Goal: Information Seeking & Learning: Learn about a topic

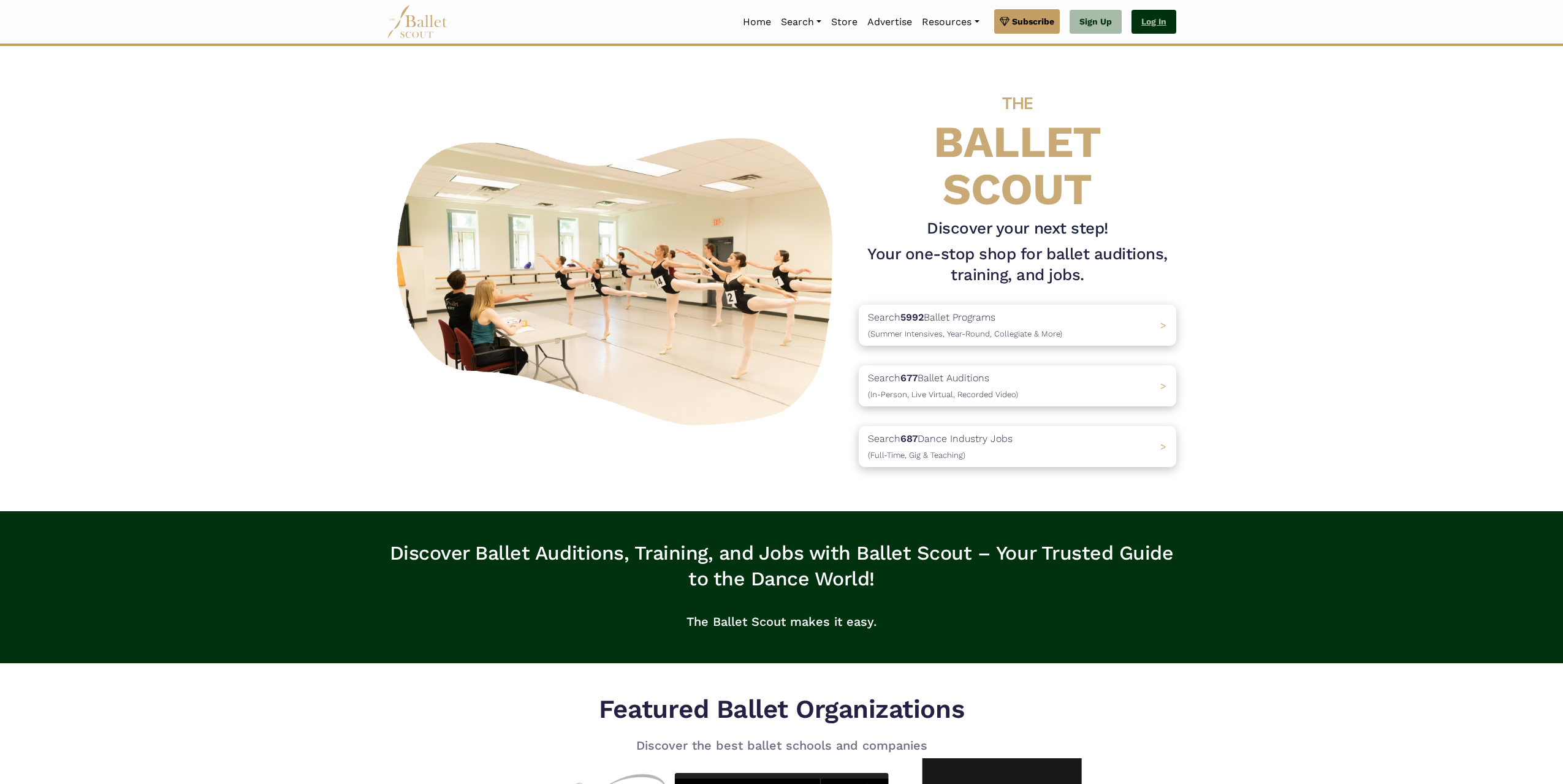
click at [1158, 16] on link "Log In" at bounding box center [1154, 22] width 45 height 25
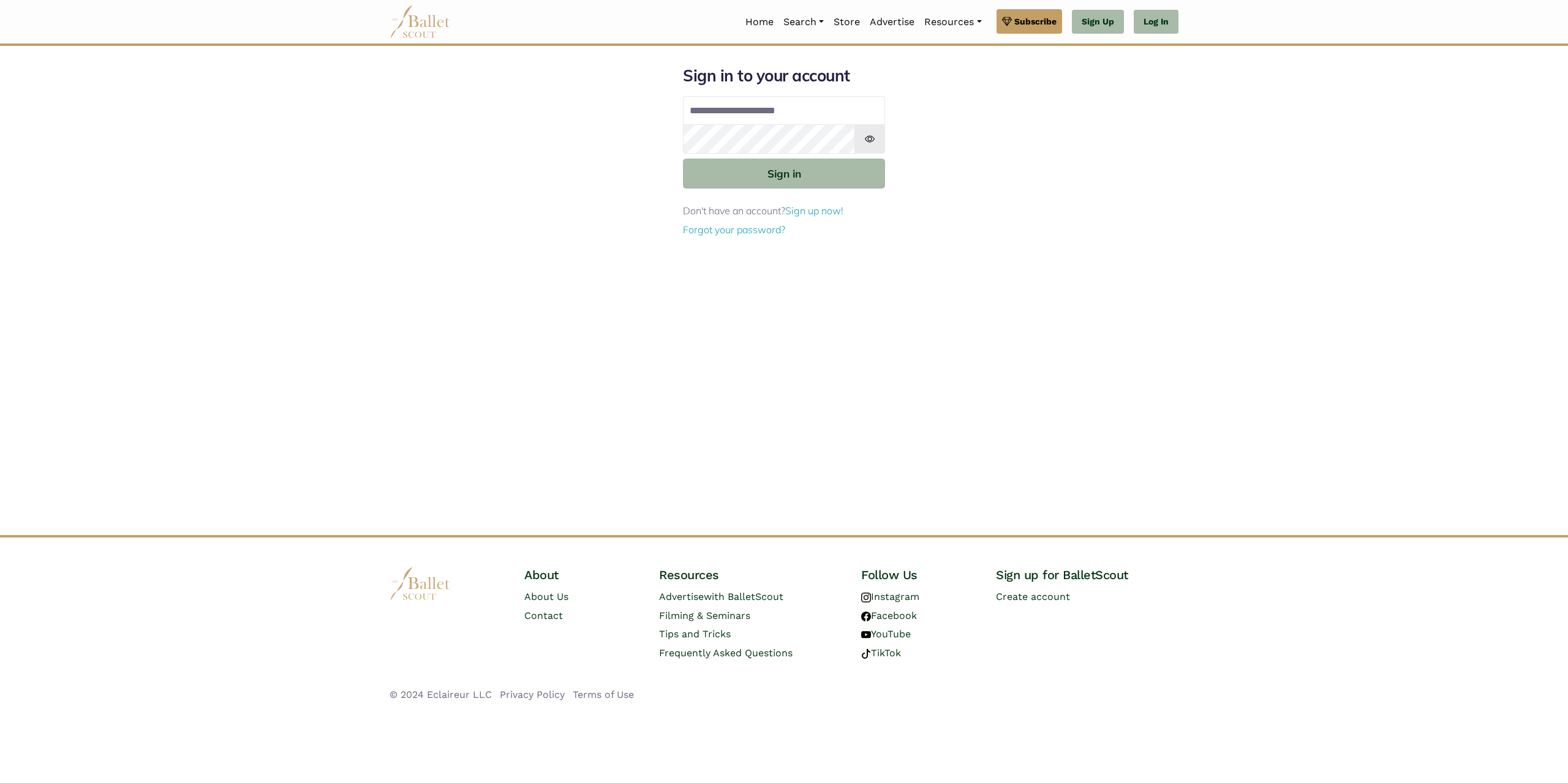
type input "**********"
click at [873, 137] on img at bounding box center [870, 139] width 31 height 30
click at [829, 180] on button "Sign in" at bounding box center [784, 174] width 202 height 30
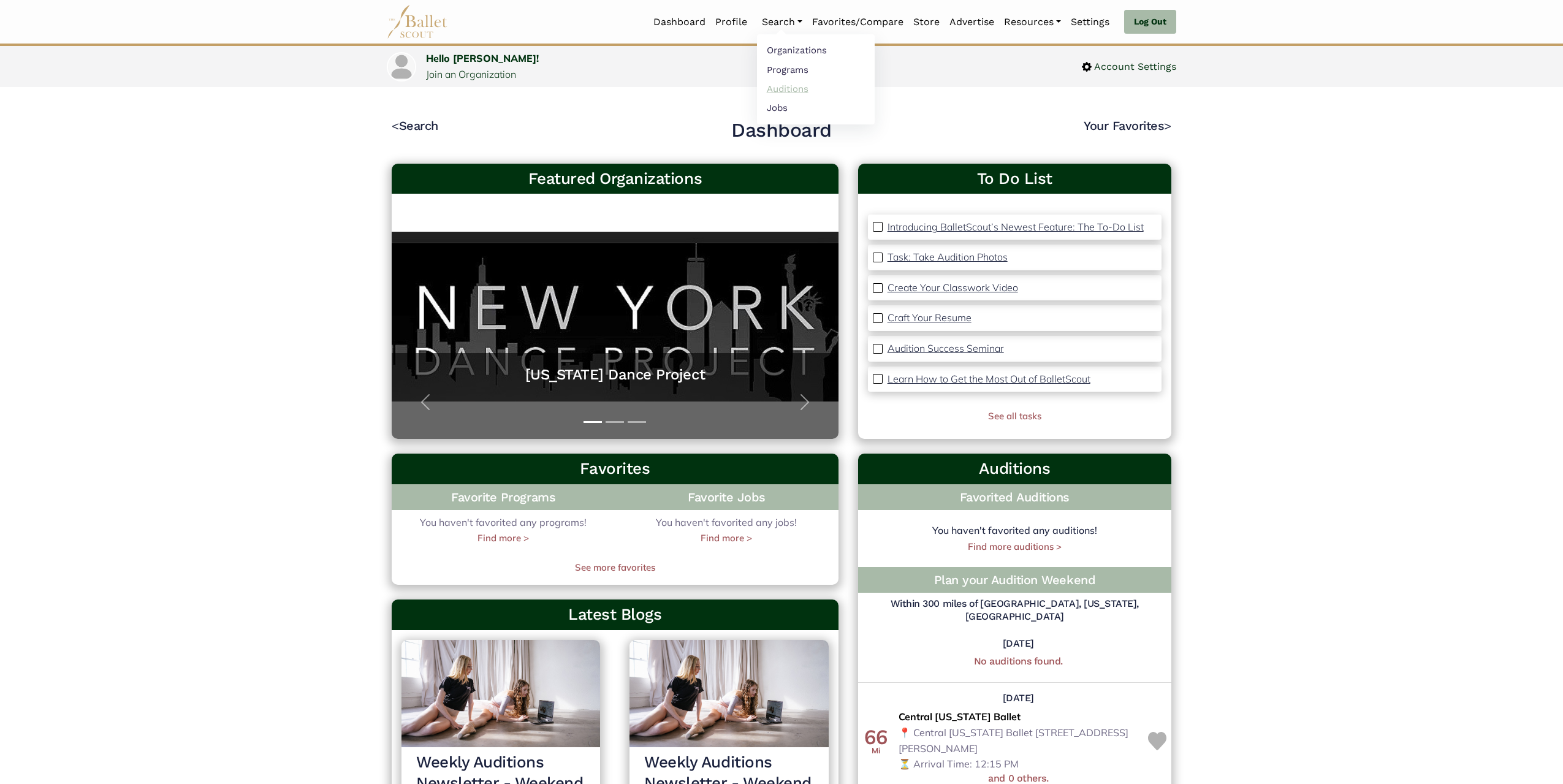
click at [775, 86] on link "Auditions" at bounding box center [816, 88] width 118 height 19
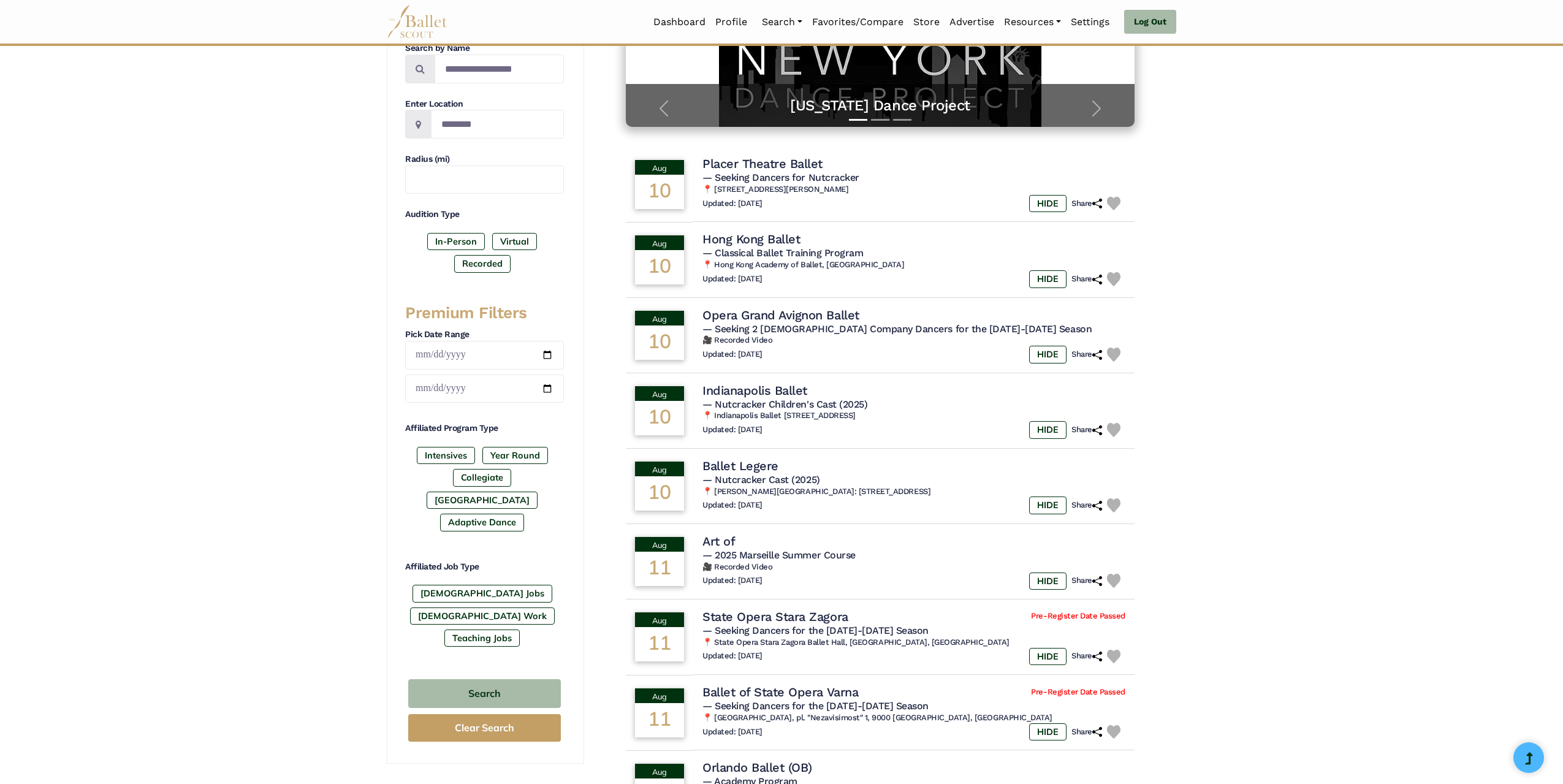
scroll to position [184, 0]
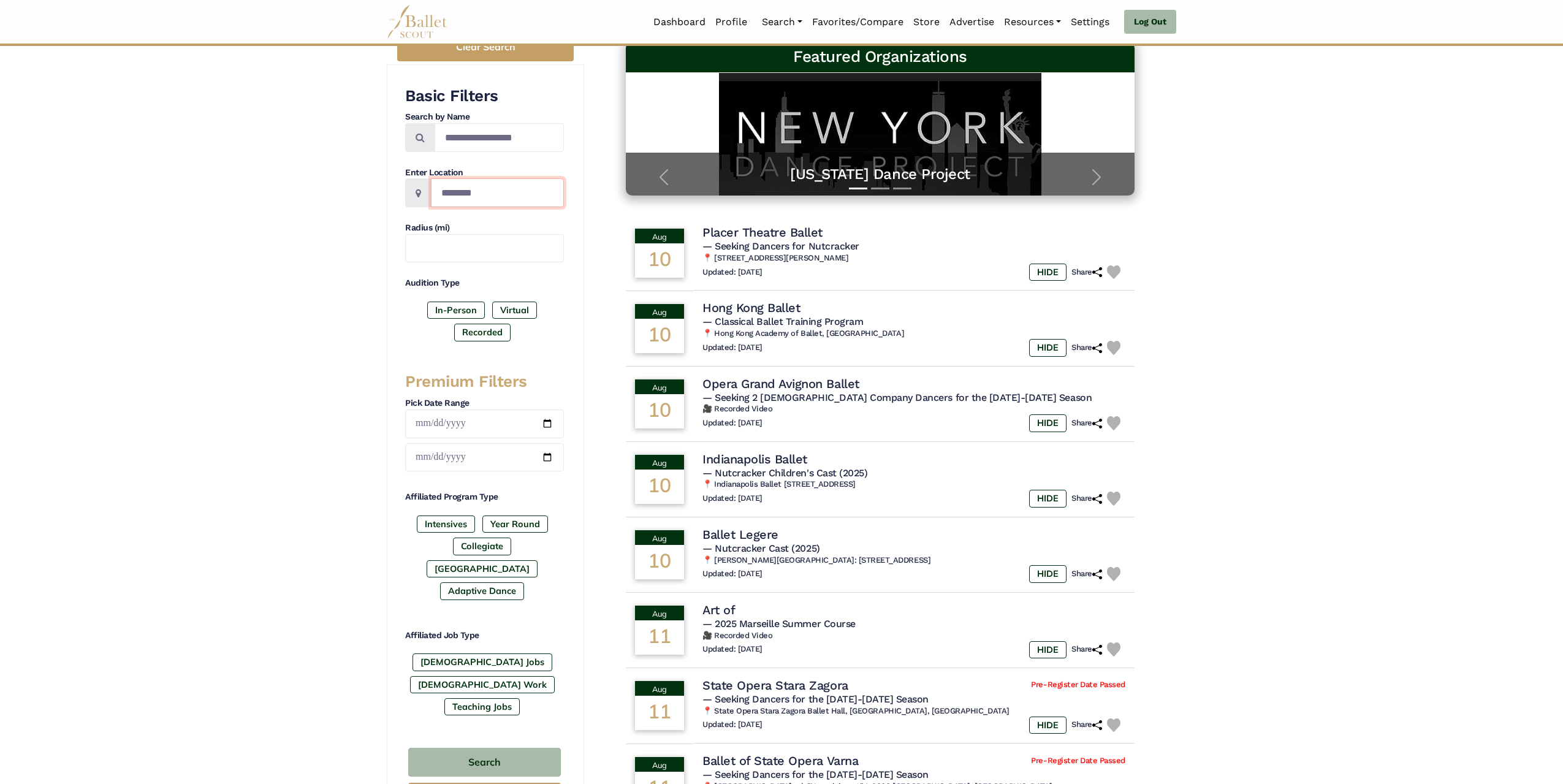
click at [465, 197] on input "Location" at bounding box center [497, 193] width 133 height 29
click at [474, 140] on input "Search by names..." at bounding box center [499, 137] width 129 height 29
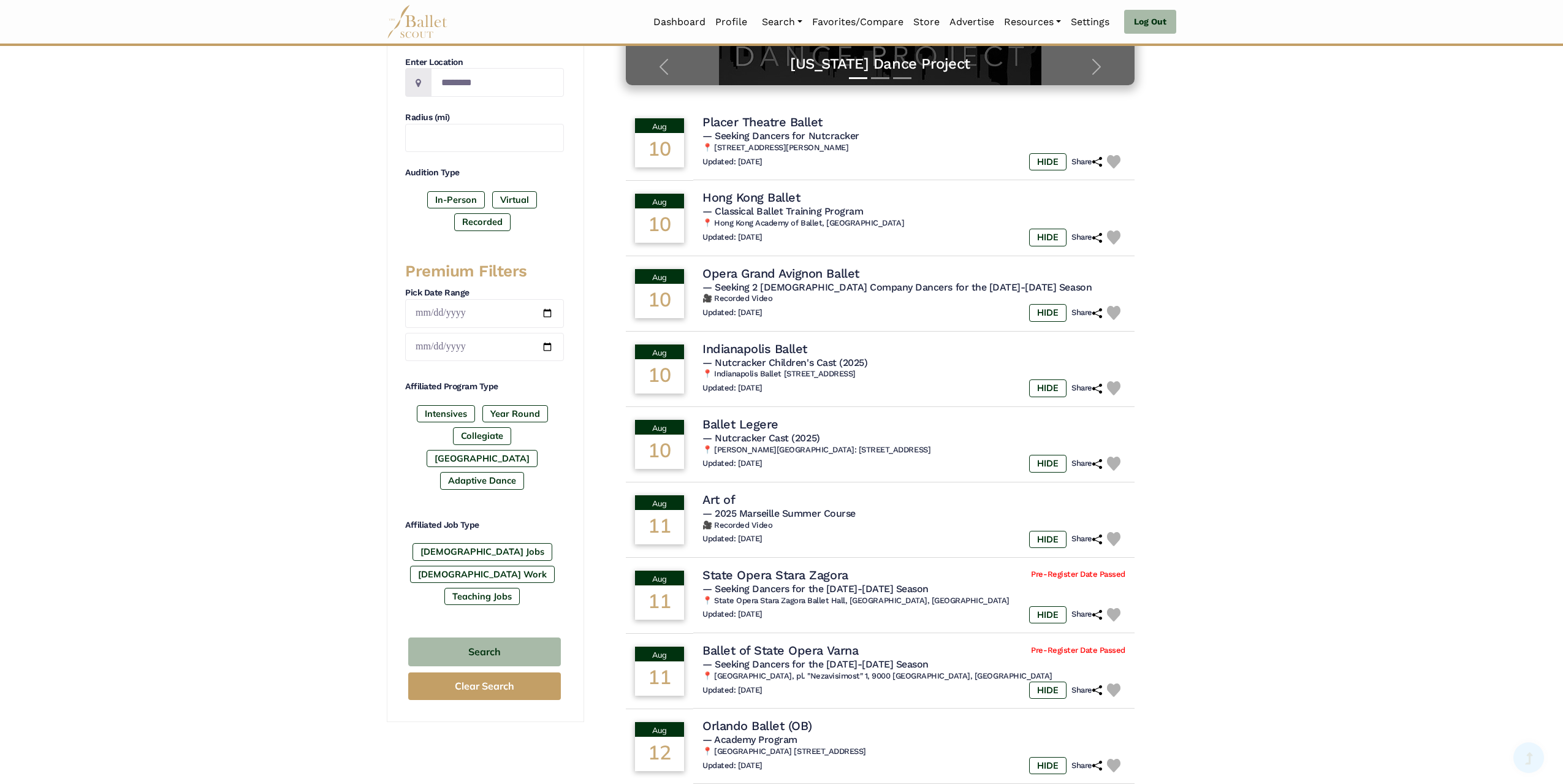
scroll to position [307, 0]
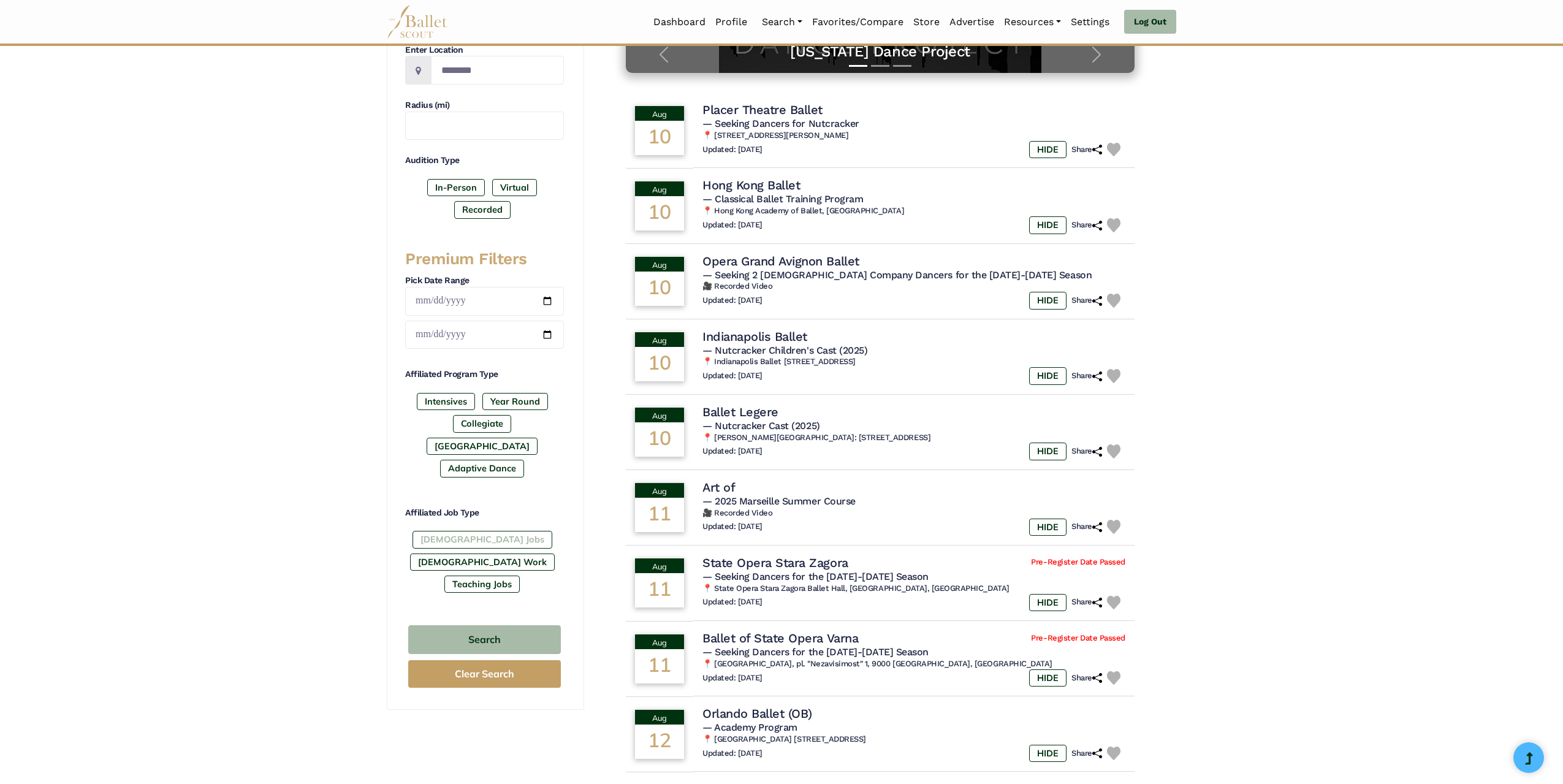
click at [423, 531] on label "[DEMOGRAPHIC_DATA] Jobs" at bounding box center [483, 539] width 140 height 17
click at [502, 625] on button "Search" at bounding box center [484, 640] width 153 height 29
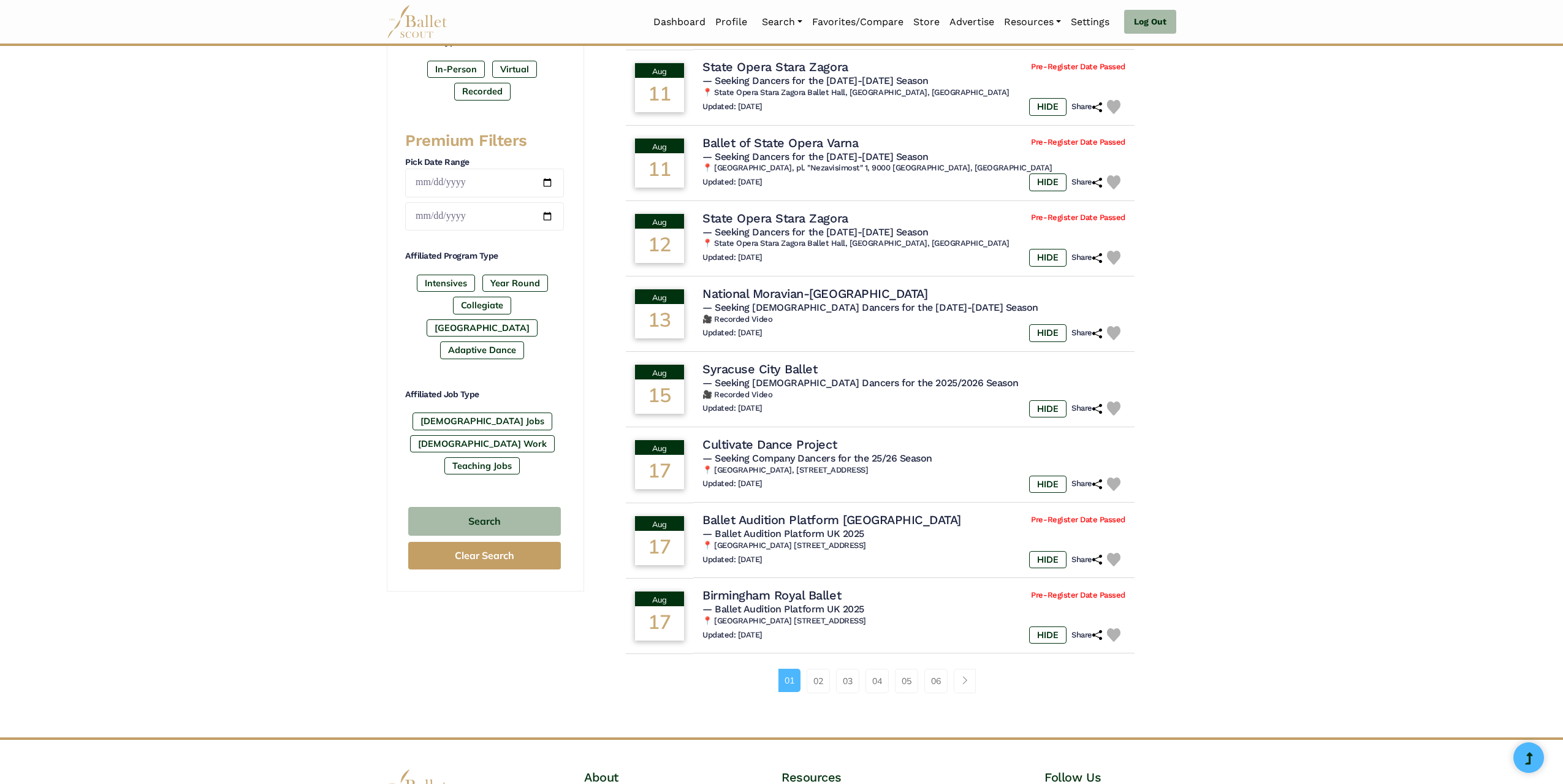
scroll to position [61, 0]
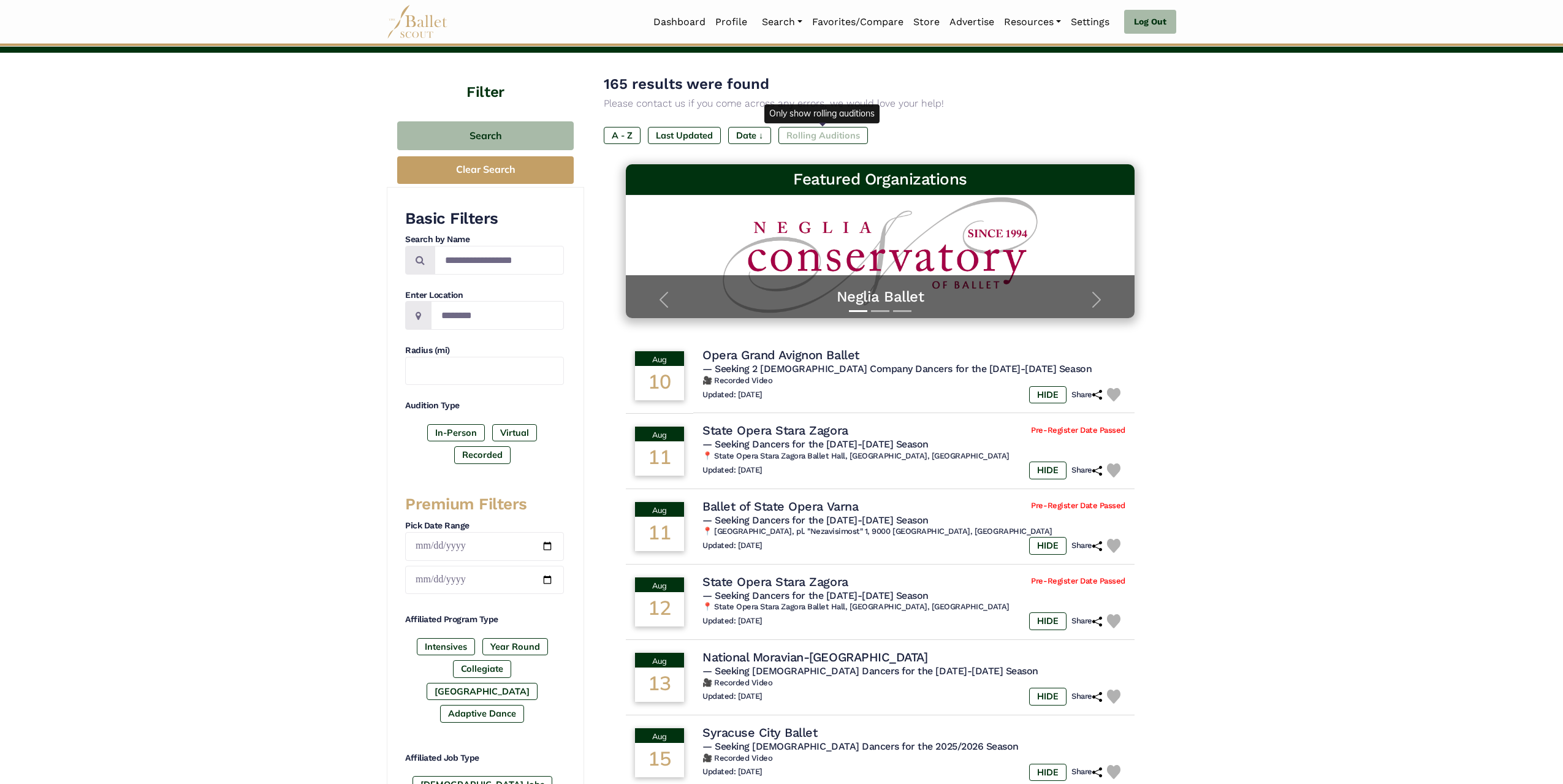
click at [813, 137] on label "Rolling Auditions" at bounding box center [823, 135] width 90 height 17
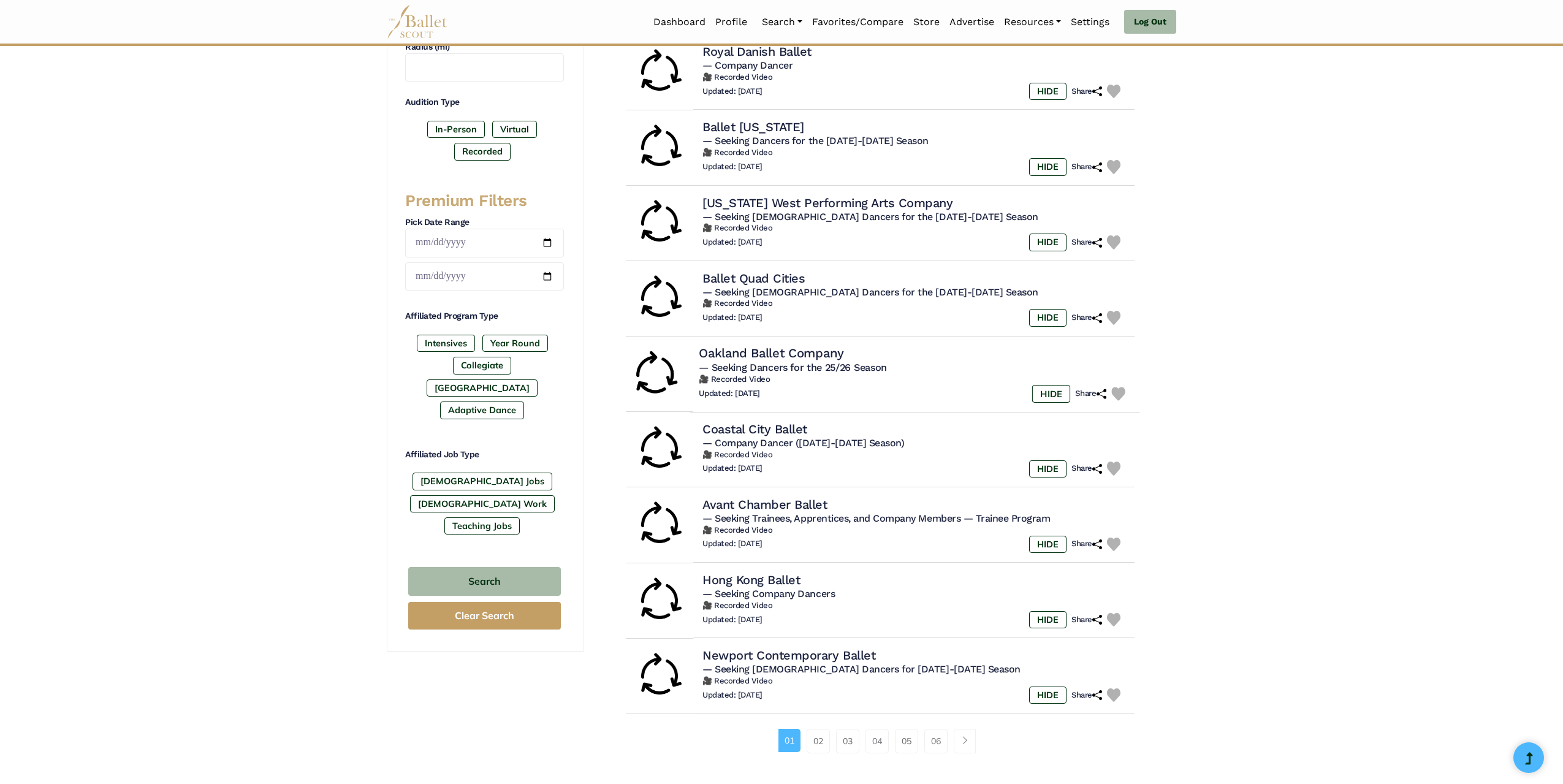
scroll to position [490, 0]
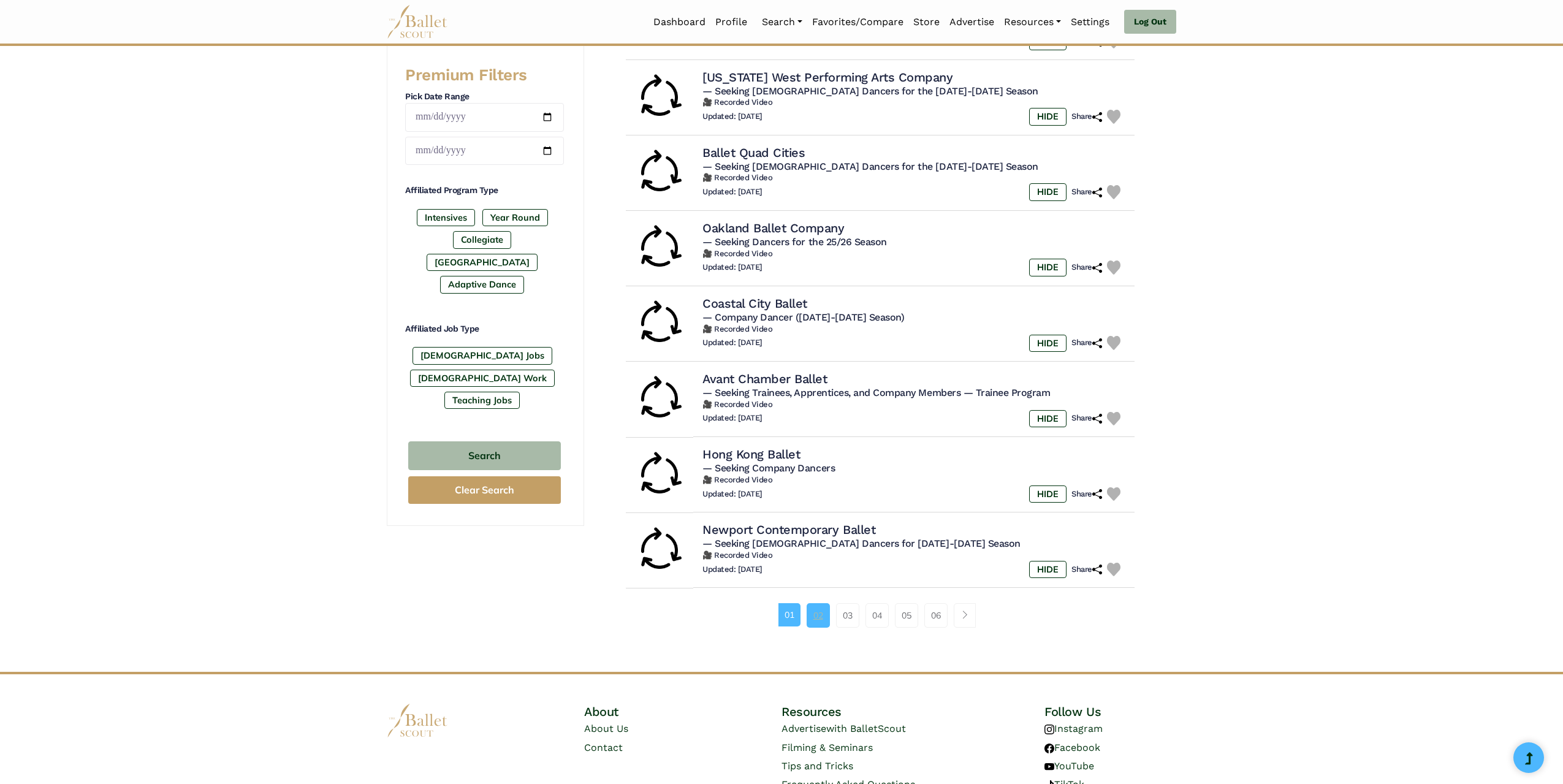
click at [820, 611] on link "02" at bounding box center [818, 615] width 23 height 25
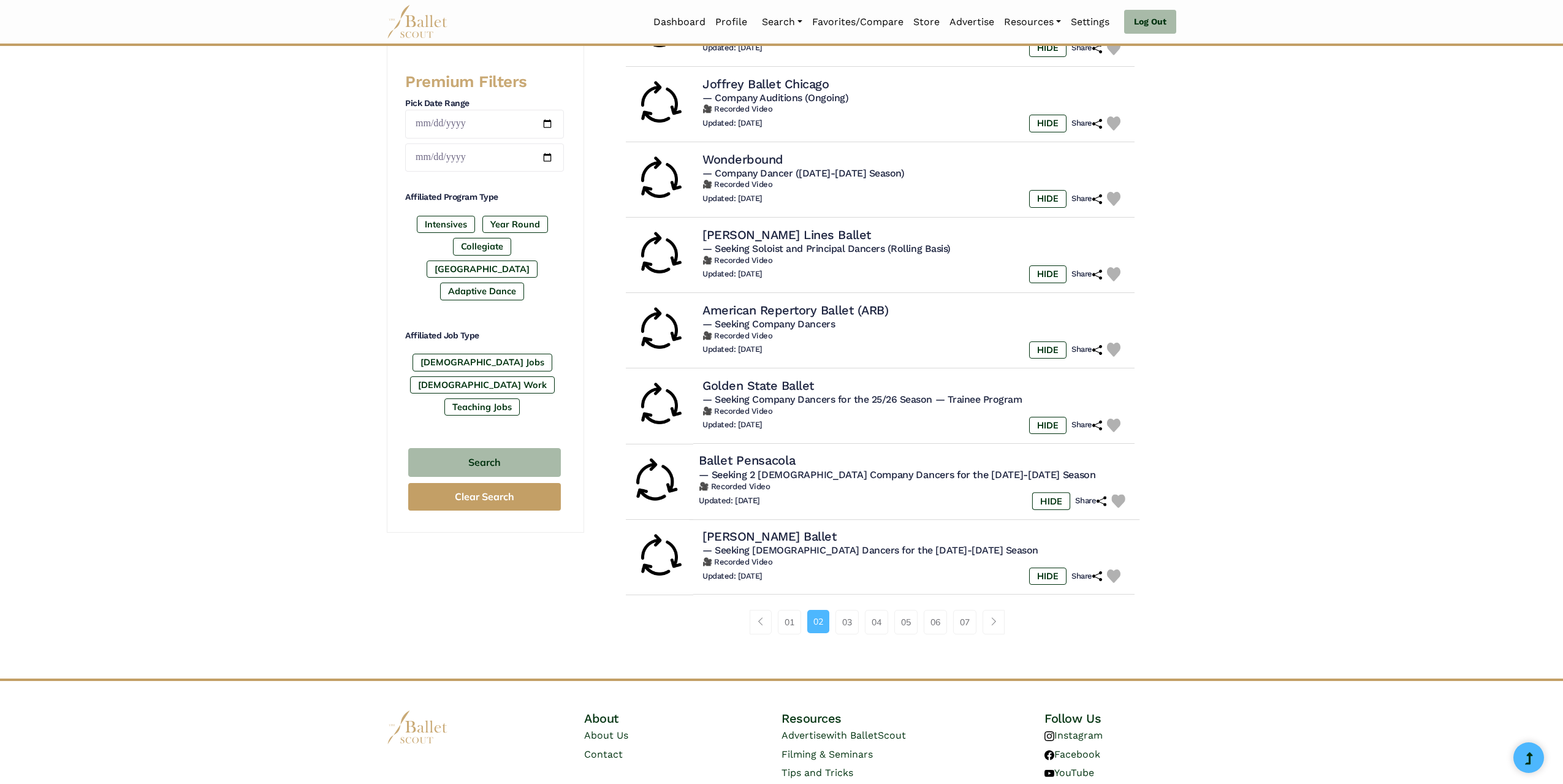
scroll to position [490, 0]
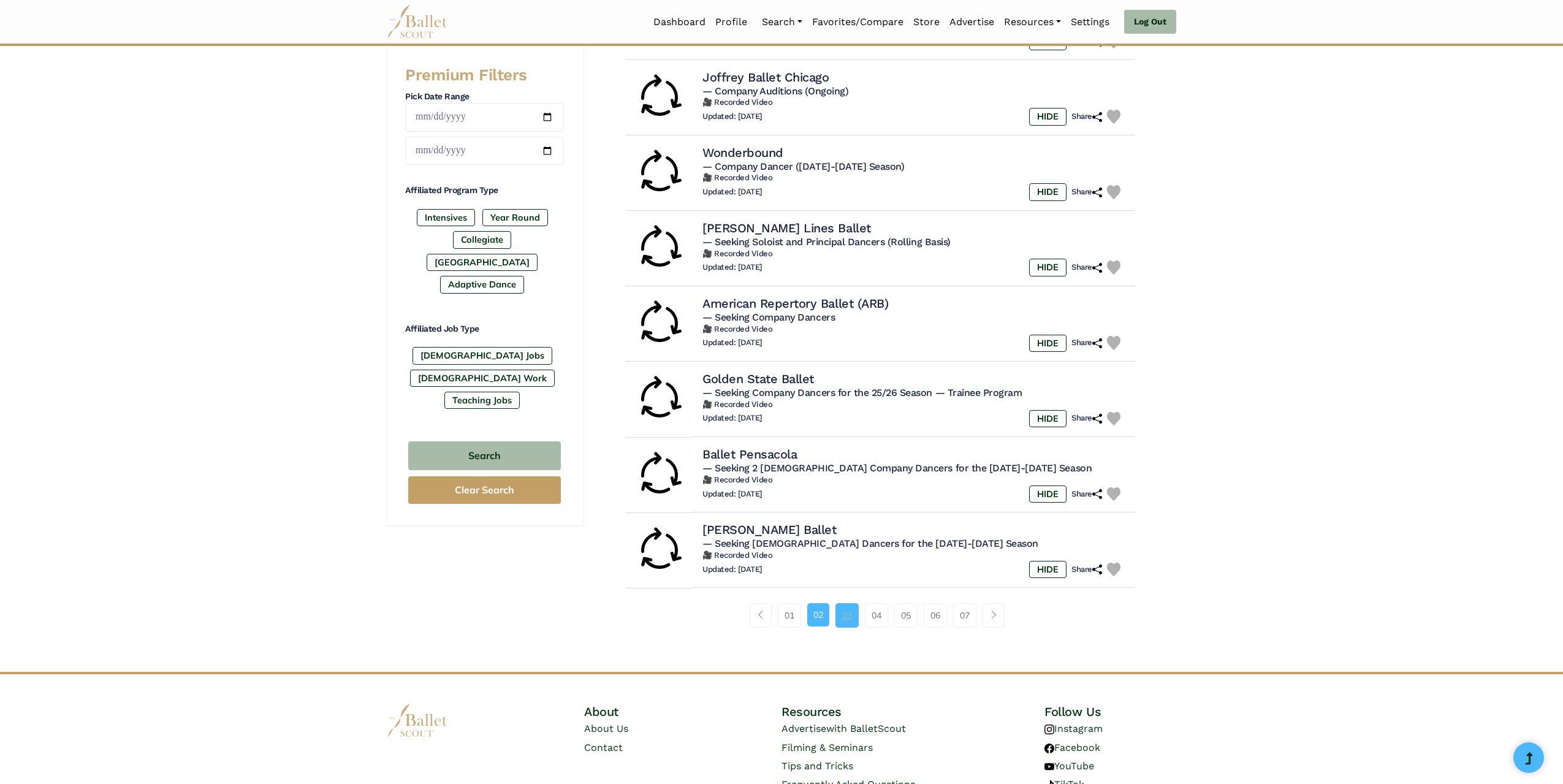
click at [848, 612] on link "03" at bounding box center [847, 615] width 23 height 25
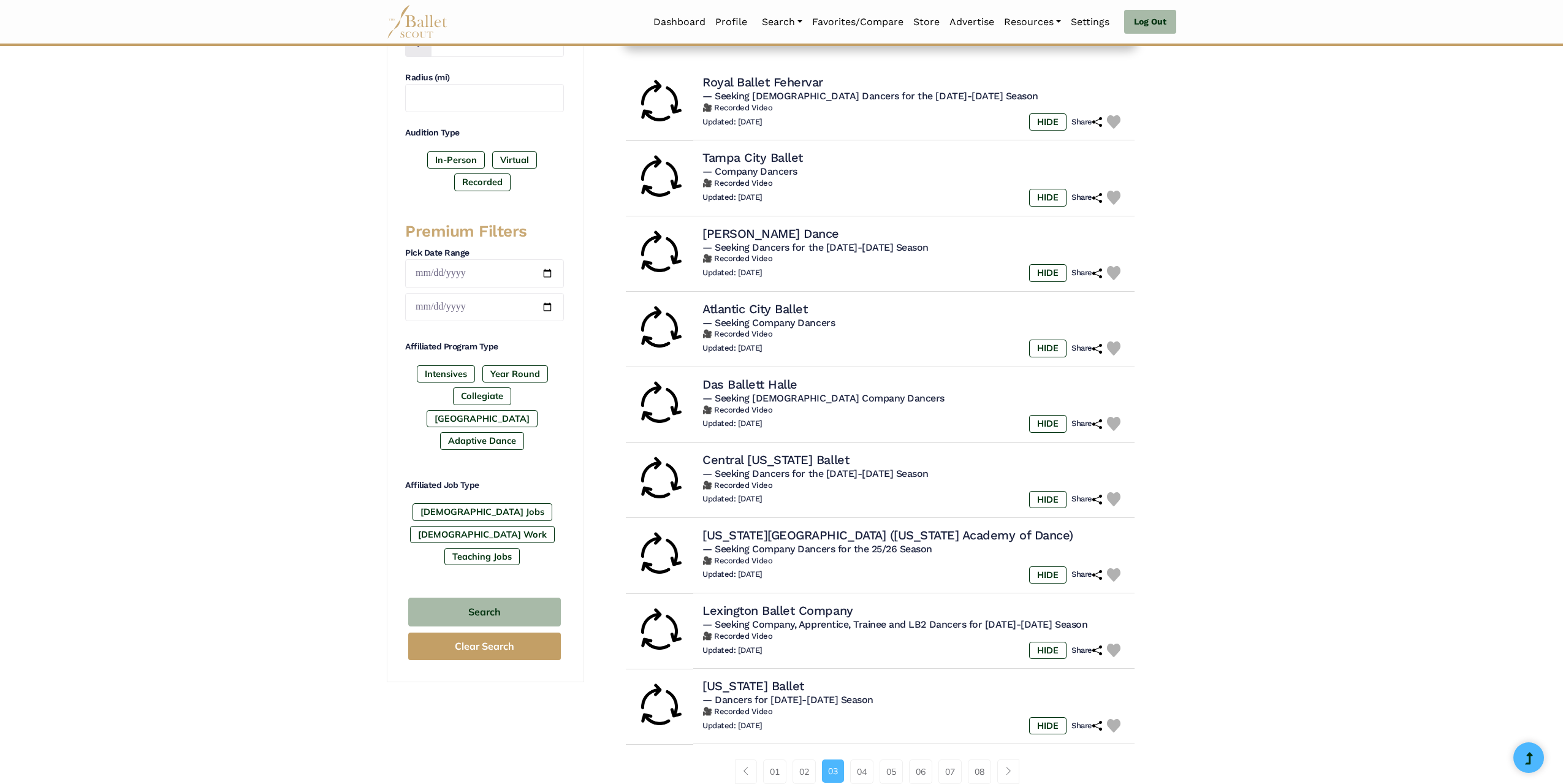
scroll to position [307, 0]
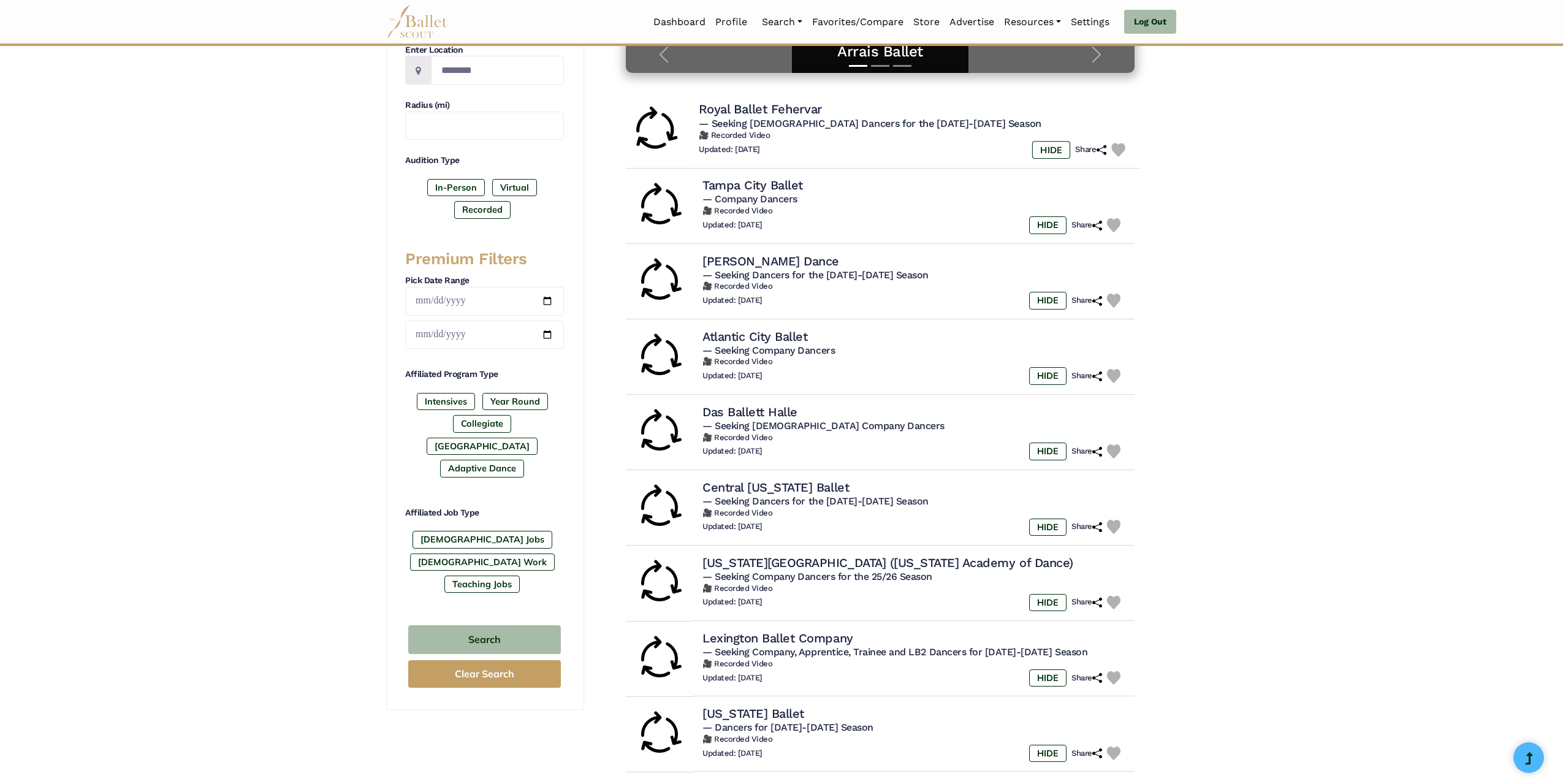
click at [788, 114] on h4 "Royal Ballet Fehervar" at bounding box center [760, 109] width 123 height 16
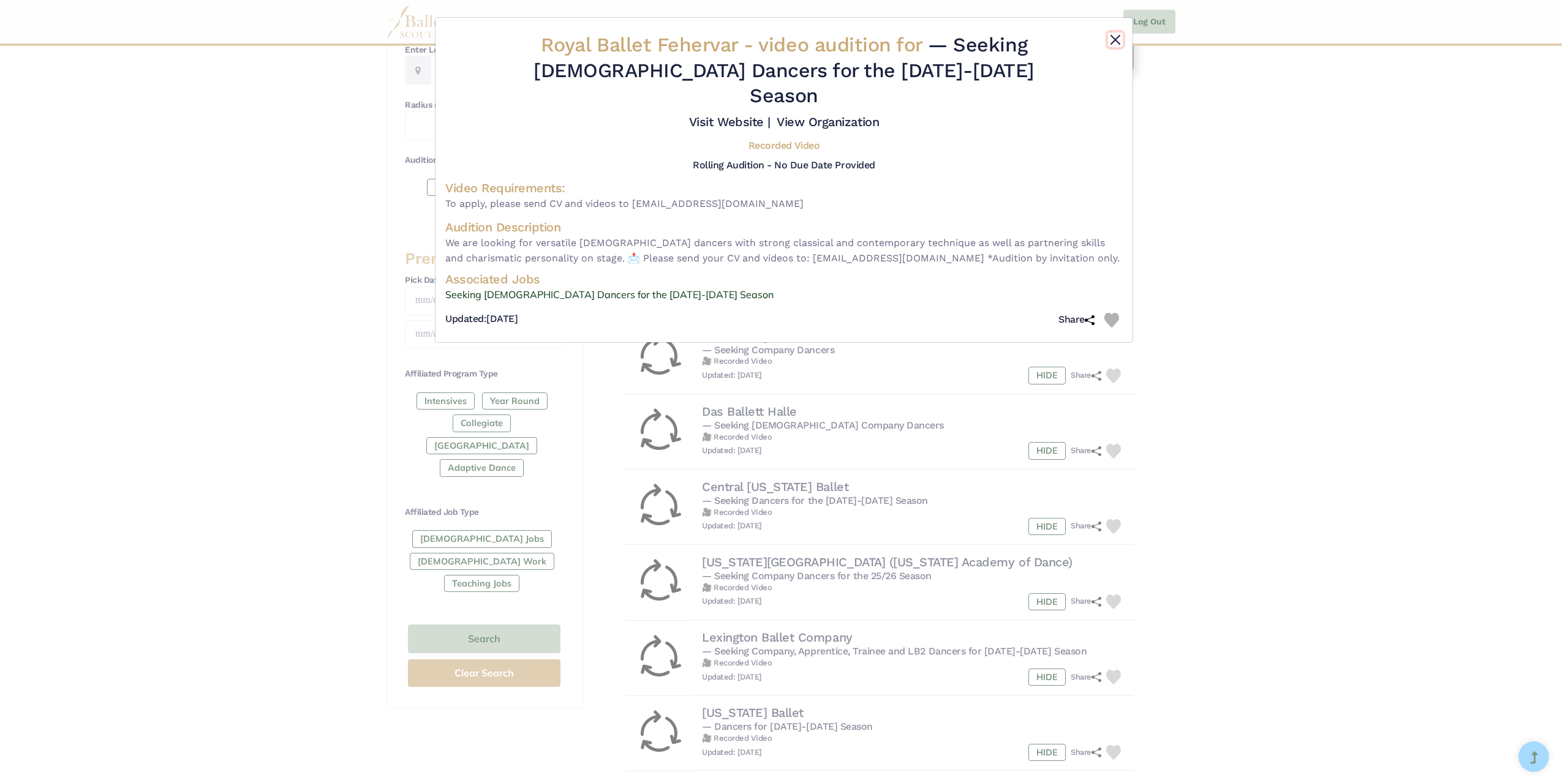
click at [1116, 37] on button "Close" at bounding box center [1115, 40] width 14 height 14
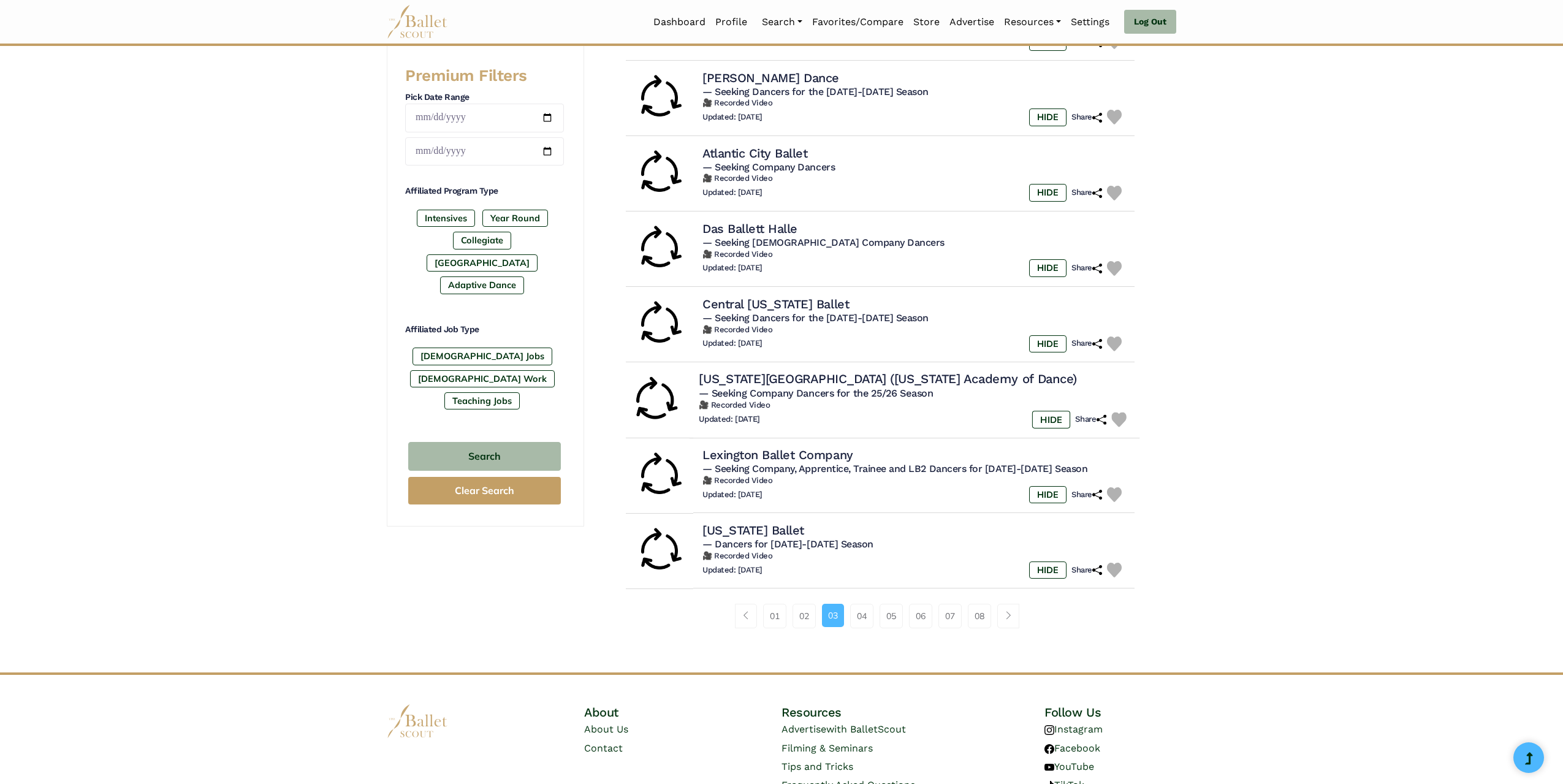
scroll to position [490, 0]
click at [785, 231] on h4 "Das Ballett Halle" at bounding box center [747, 228] width 97 height 16
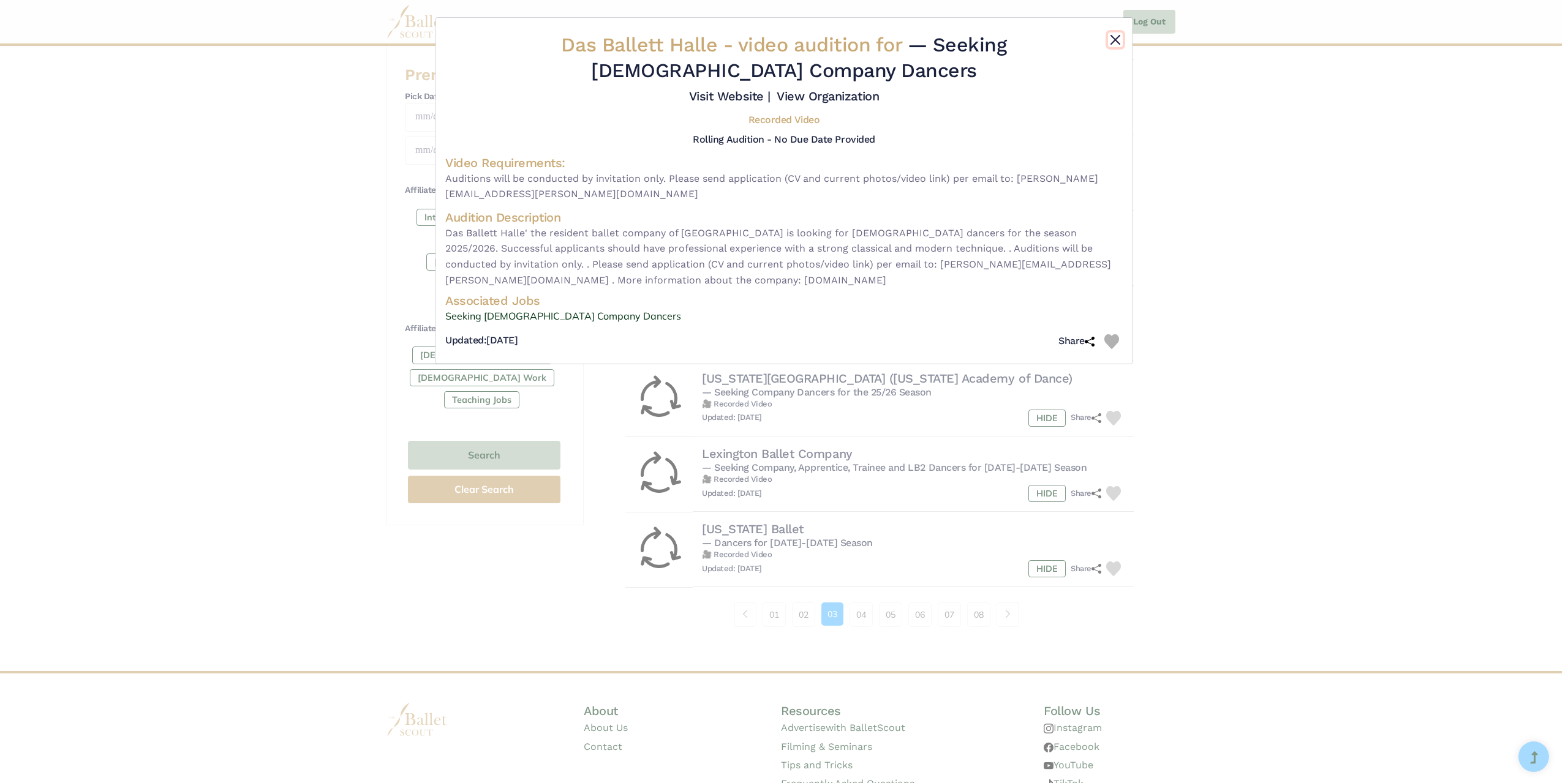
click at [1119, 40] on button "Close" at bounding box center [1115, 40] width 14 height 14
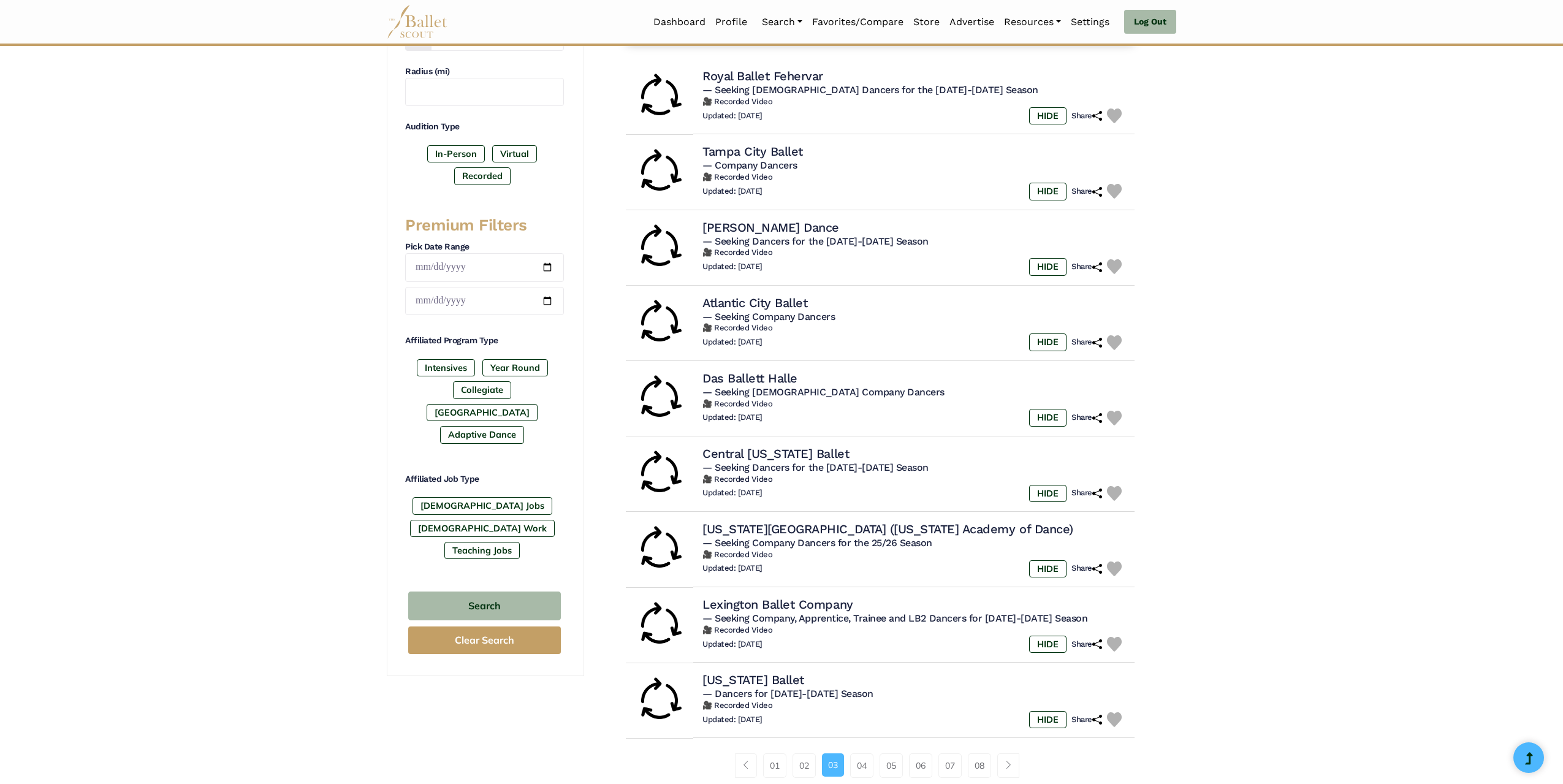
scroll to position [307, 0]
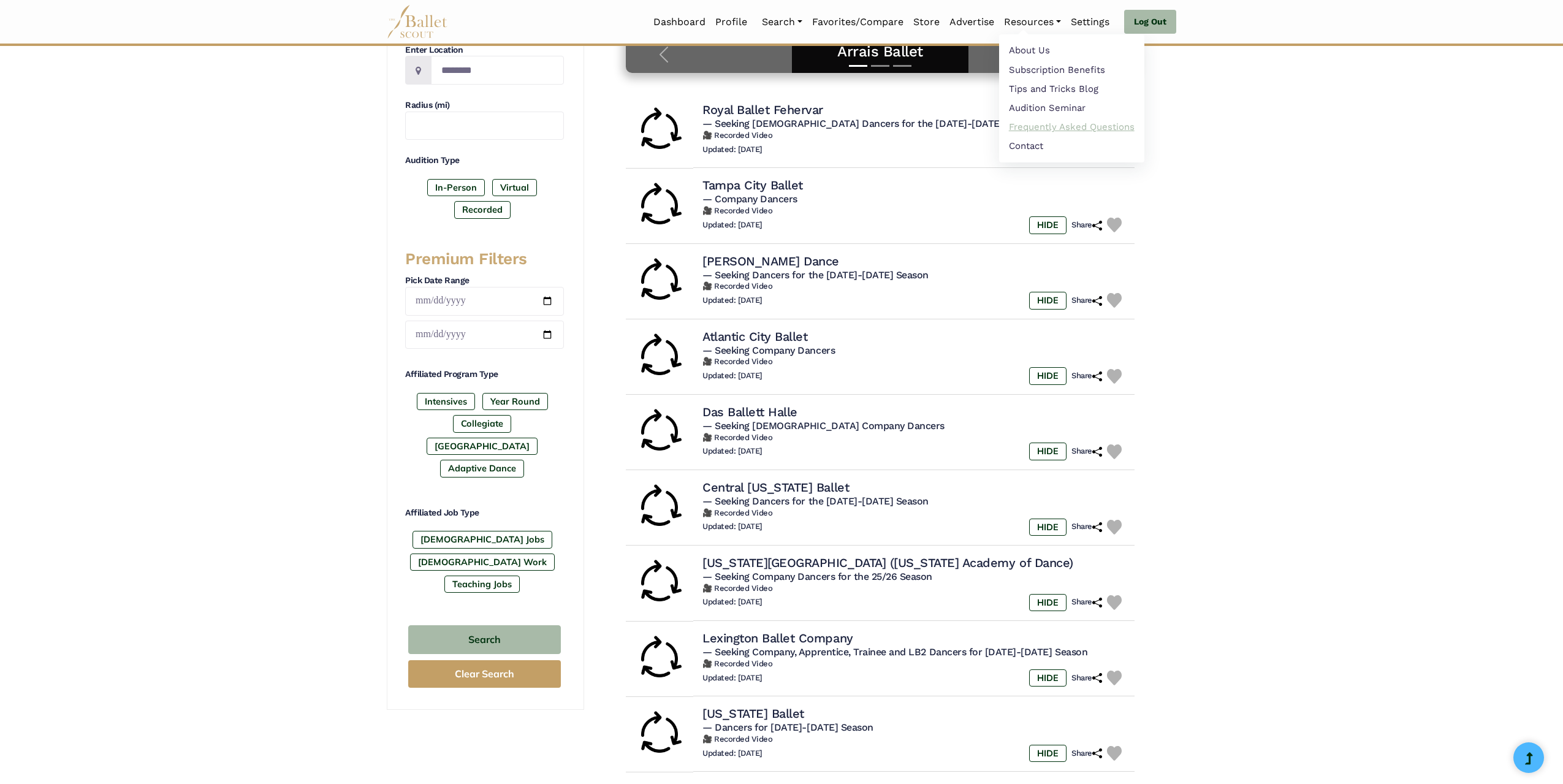
click at [1016, 121] on link "Frequently Asked Questions" at bounding box center [1072, 127] width 145 height 19
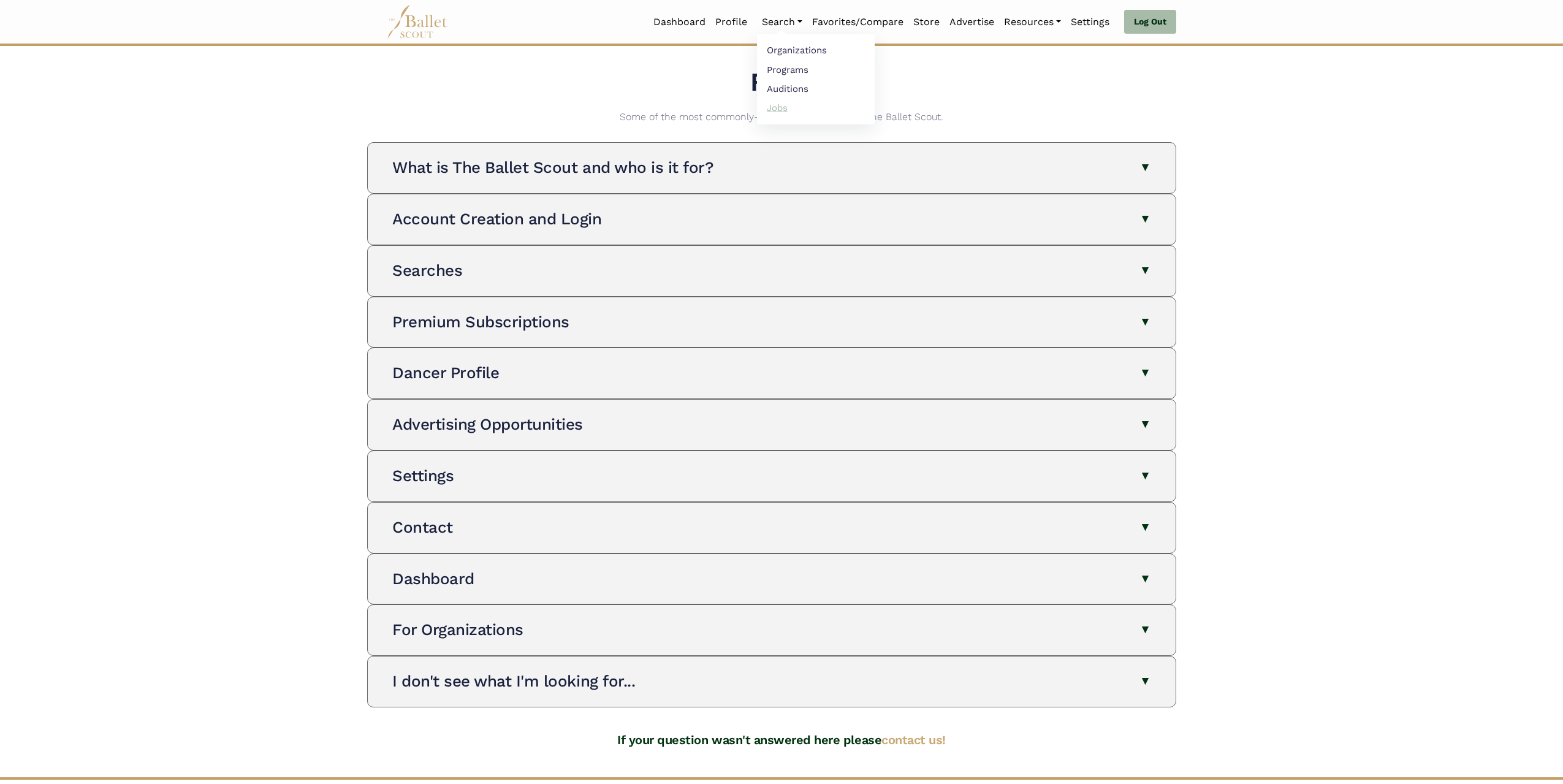
click at [764, 106] on link "Jobs" at bounding box center [816, 107] width 118 height 19
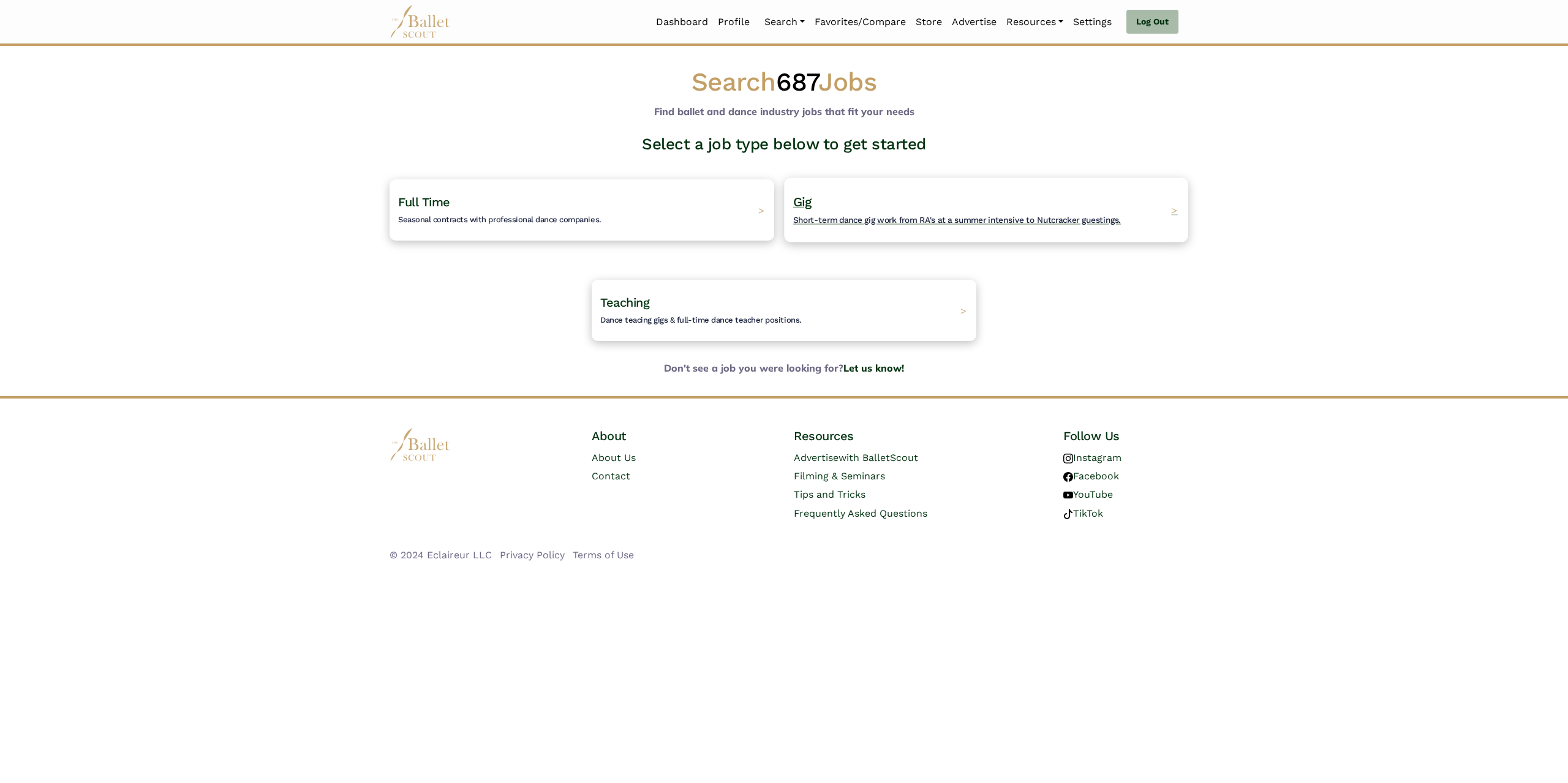
click at [887, 226] on h4 "Gig Short-term dance gig work from RA's at a summer intensive to Nutcracker gue…" at bounding box center [957, 210] width 328 height 33
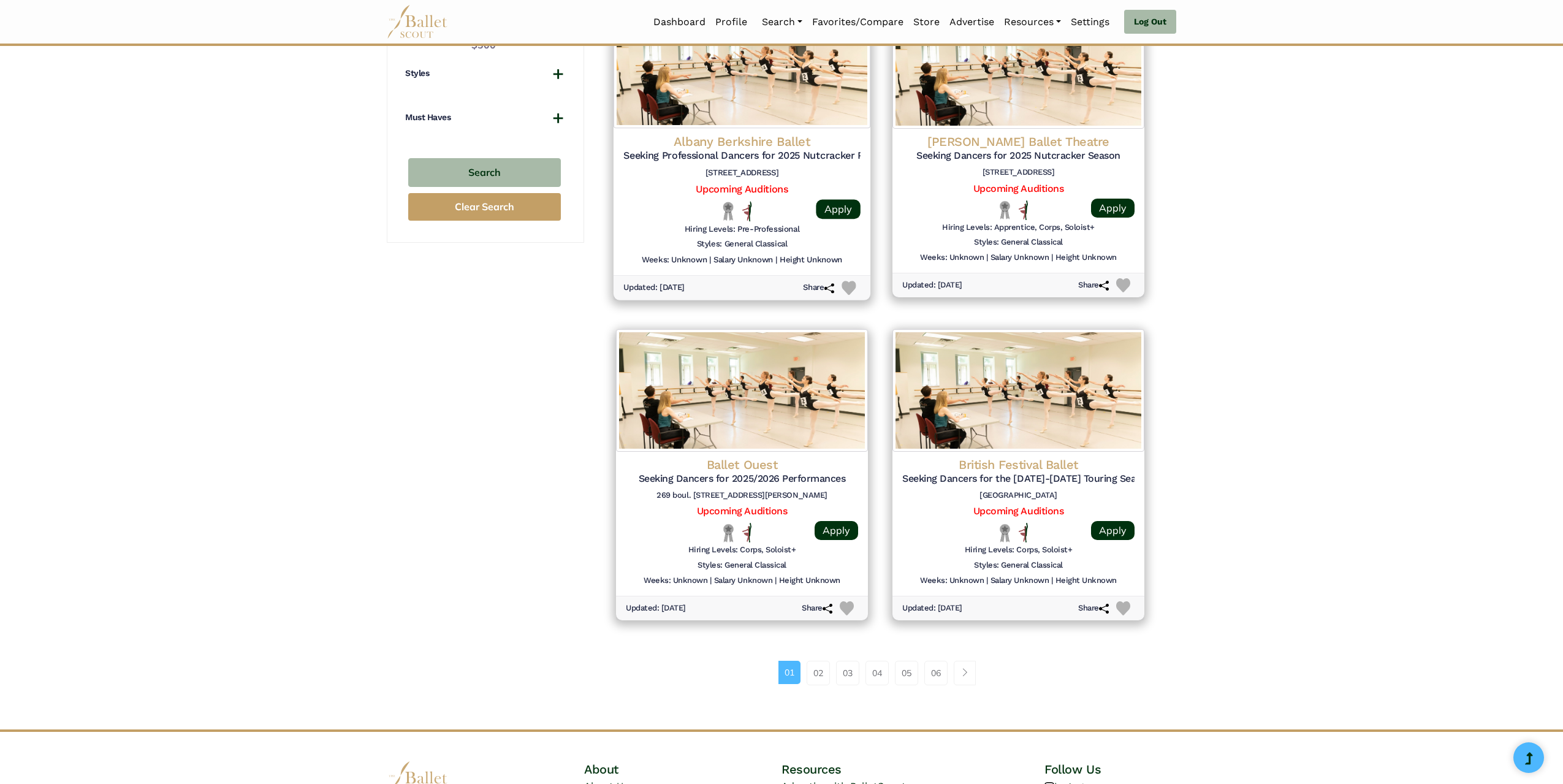
scroll to position [1287, 0]
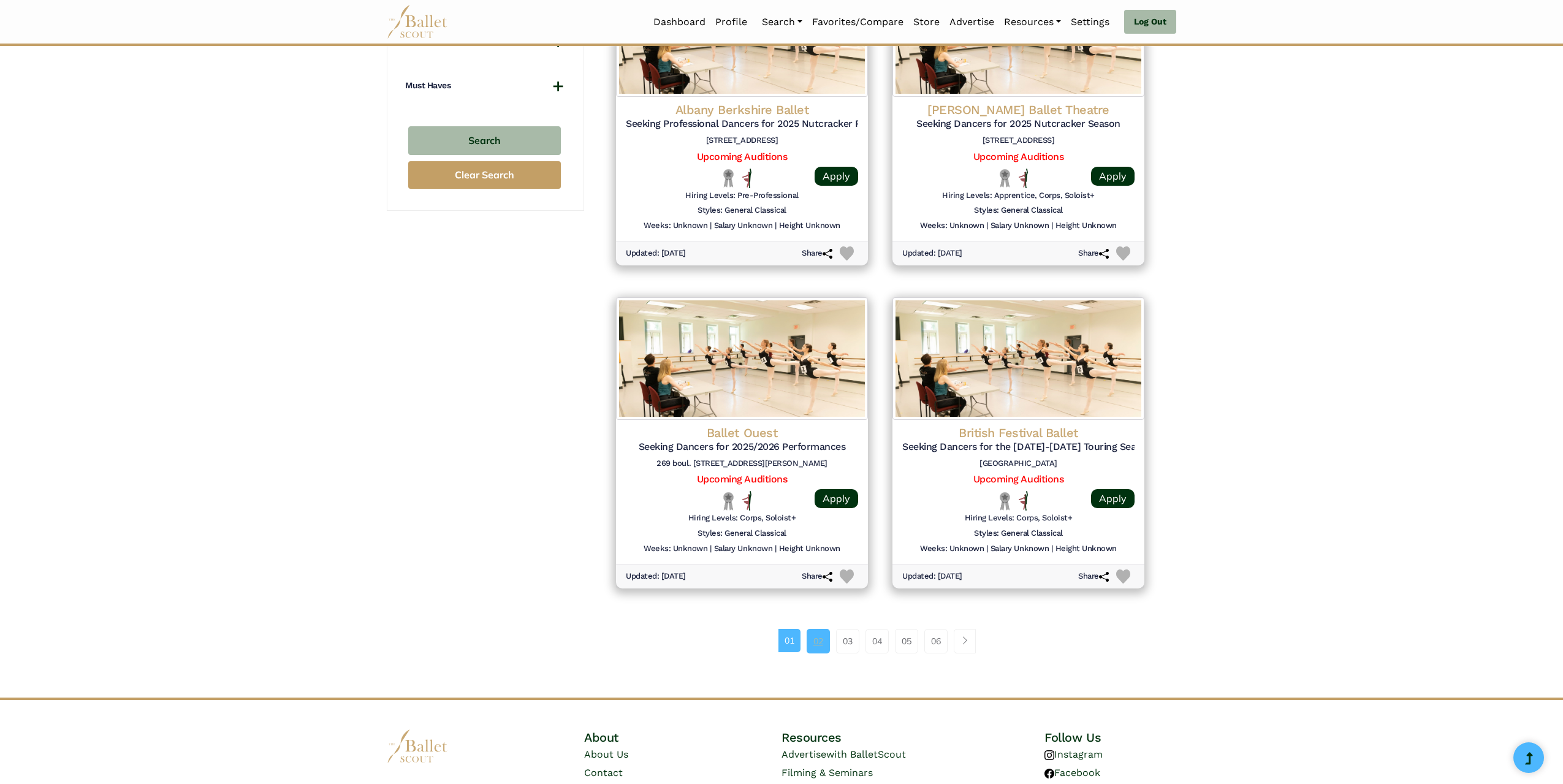
click at [817, 640] on link "02" at bounding box center [818, 641] width 23 height 25
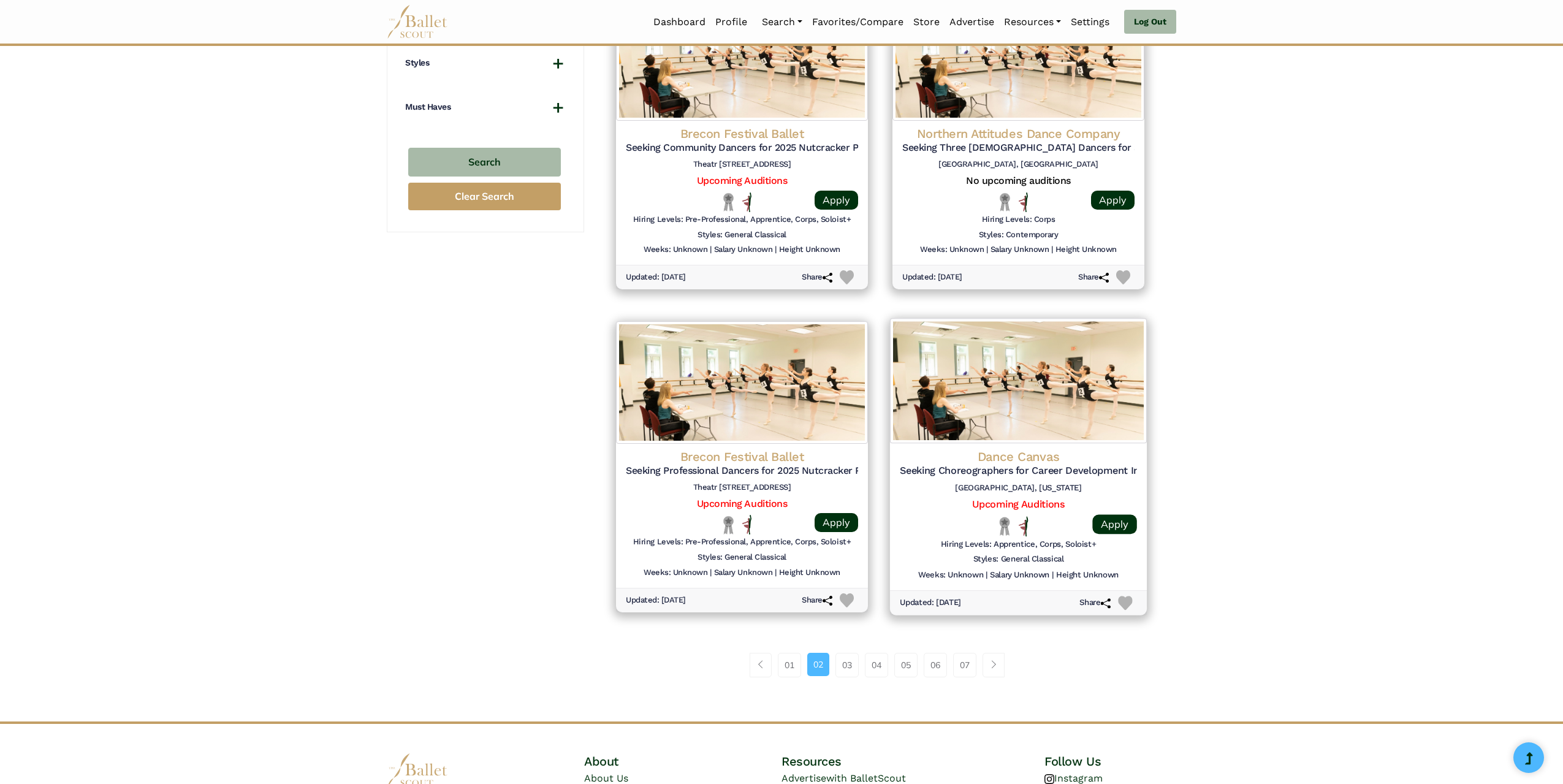
scroll to position [1287, 0]
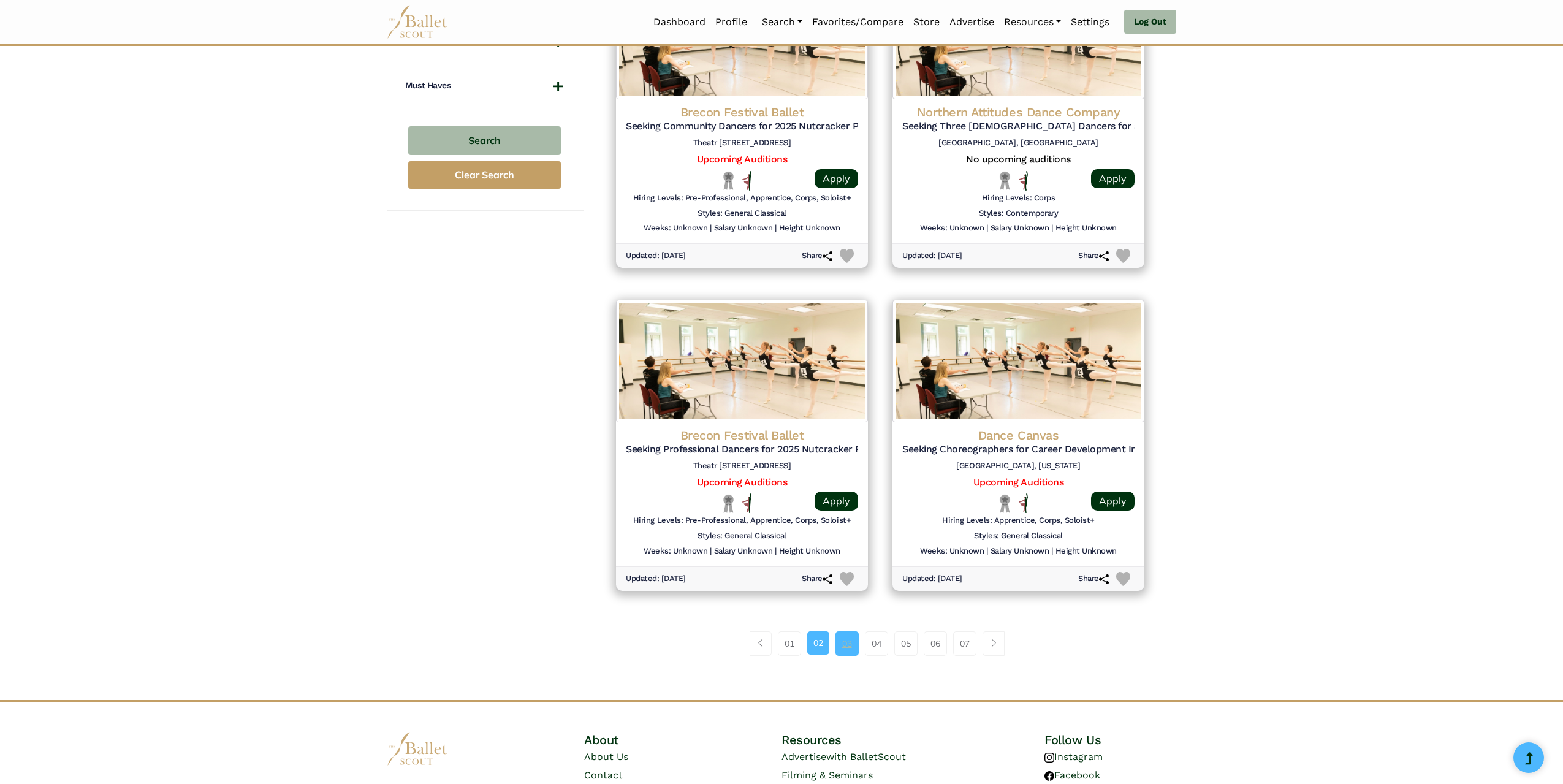
click at [841, 638] on link "03" at bounding box center [847, 643] width 23 height 25
